Goal: Transaction & Acquisition: Obtain resource

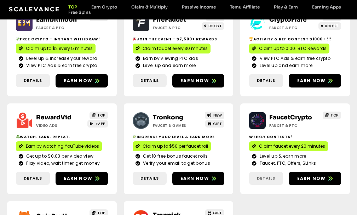
scroll to position [177, 0]
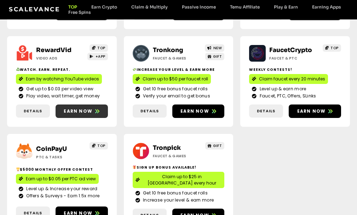
click at [74, 109] on span "Earn now" at bounding box center [78, 111] width 29 height 6
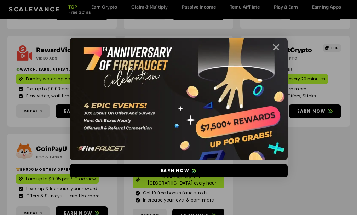
click at [274, 45] on icon "Close" at bounding box center [276, 47] width 9 height 9
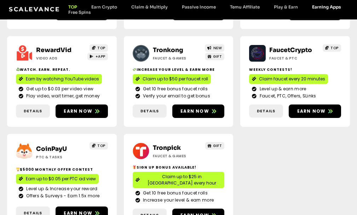
click at [322, 8] on link "Earning Apps" at bounding box center [326, 6] width 43 height 5
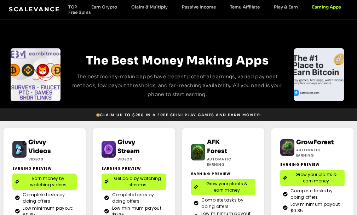
click at [132, 183] on span "Get paid by watching streams" at bounding box center [137, 181] width 52 height 13
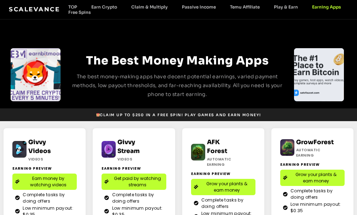
click at [37, 178] on span "Earn money by watching videos" at bounding box center [48, 181] width 52 height 13
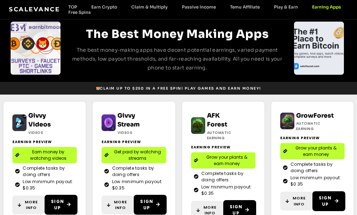
scroll to position [35, 0]
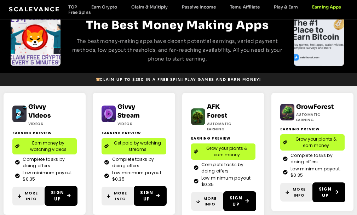
click at [150, 151] on span "Get paid by watching streams" at bounding box center [137, 146] width 52 height 13
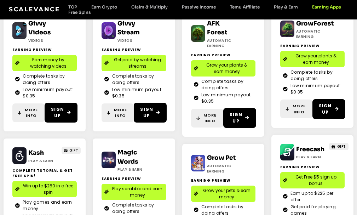
scroll to position [125, 0]
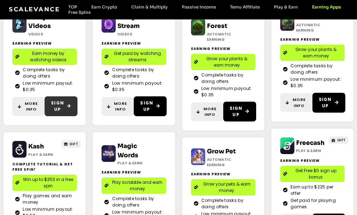
click at [54, 109] on span "Sign Up" at bounding box center [57, 106] width 13 height 13
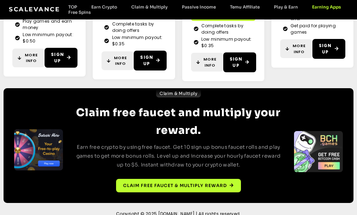
scroll to position [309, 0]
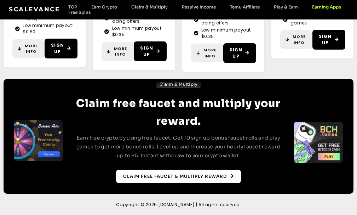
click at [180, 178] on span "Claim free faucet & multiply reward" at bounding box center [175, 176] width 104 height 6
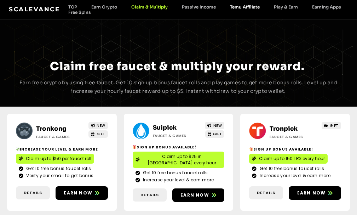
click at [240, 6] on link "Temu Affiliate" at bounding box center [245, 6] width 44 height 5
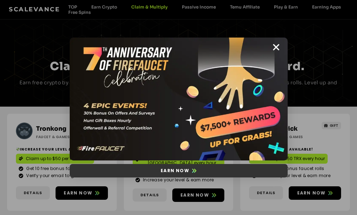
click at [170, 173] on span "Earn now" at bounding box center [175, 170] width 29 height 6
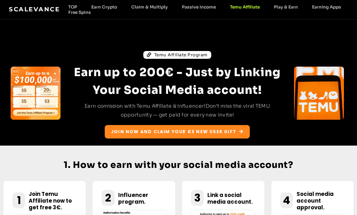
click at [179, 137] on link "Join now and claim your €3 new user gift" at bounding box center [177, 131] width 145 height 13
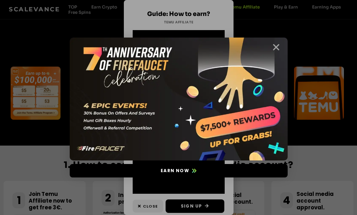
click at [275, 50] on icon "Close" at bounding box center [276, 47] width 9 height 9
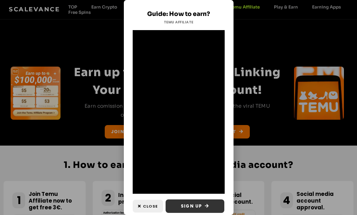
click at [198, 203] on span "Sign Up" at bounding box center [191, 206] width 21 height 6
